Goal: Information Seeking & Learning: Learn about a topic

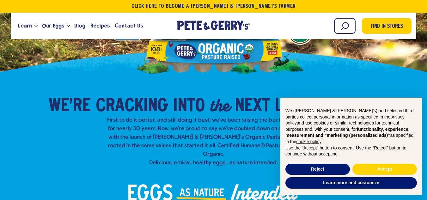
scroll to position [158, 0]
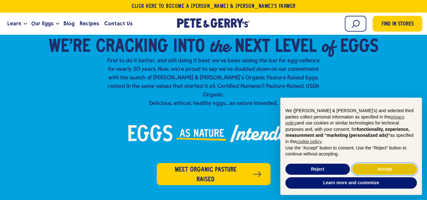
click at [379, 172] on button "Accept" at bounding box center [385, 169] width 65 height 11
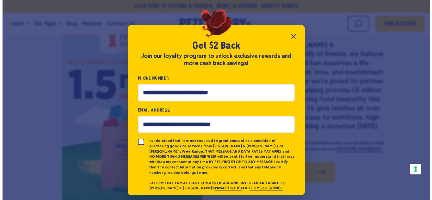
scroll to position [982, 0]
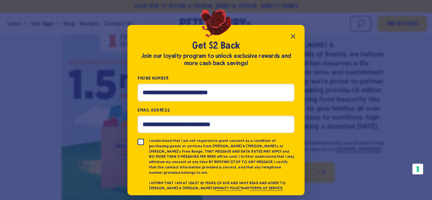
click at [293, 37] on icon "Close popup" at bounding box center [293, 36] width 4 height 4
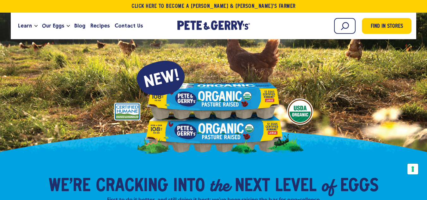
scroll to position [0, 0]
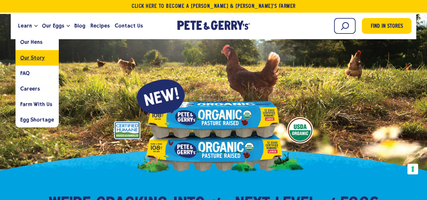
click at [28, 53] on link "Our Story" at bounding box center [36, 57] width 43 height 15
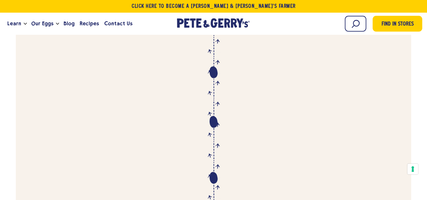
scroll to position [2109, 0]
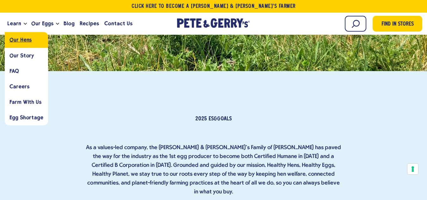
click at [17, 42] on span "Our Hens" at bounding box center [20, 40] width 22 height 6
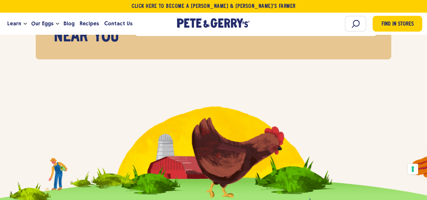
scroll to position [172, 0]
